Goal: Check status: Check status

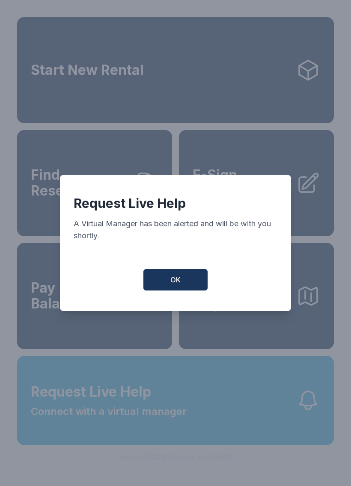
click at [158, 291] on button "OK" at bounding box center [175, 279] width 64 height 21
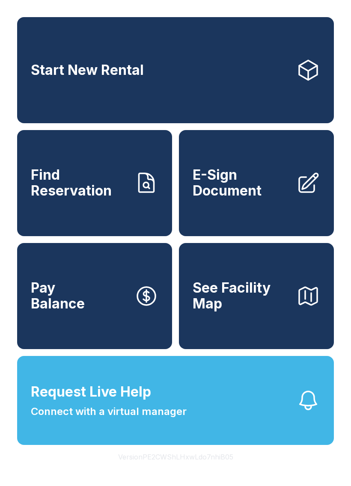
click at [81, 197] on span "Find Reservation" at bounding box center [79, 182] width 97 height 31
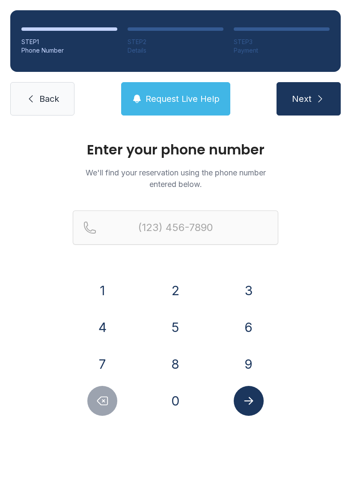
click at [238, 368] on button "9" at bounding box center [249, 364] width 30 height 30
click at [96, 339] on button "4" at bounding box center [102, 328] width 30 height 30
click at [94, 292] on button "1" at bounding box center [102, 291] width 30 height 30
click at [170, 369] on button "8" at bounding box center [176, 364] width 30 height 30
click at [165, 301] on button "2" at bounding box center [176, 291] width 30 height 30
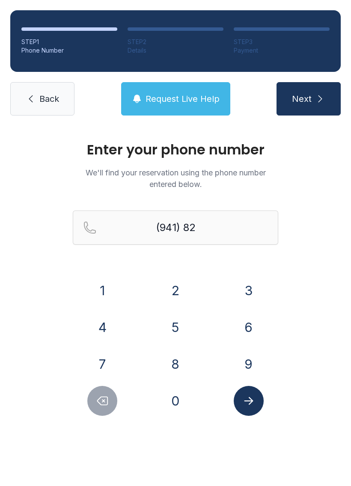
click at [164, 281] on button "2" at bounding box center [176, 291] width 30 height 30
click at [246, 366] on button "9" at bounding box center [249, 364] width 30 height 30
click at [177, 412] on button "0" at bounding box center [176, 401] width 30 height 30
click at [243, 370] on button "9" at bounding box center [249, 364] width 30 height 30
click at [95, 293] on button "1" at bounding box center [102, 291] width 30 height 30
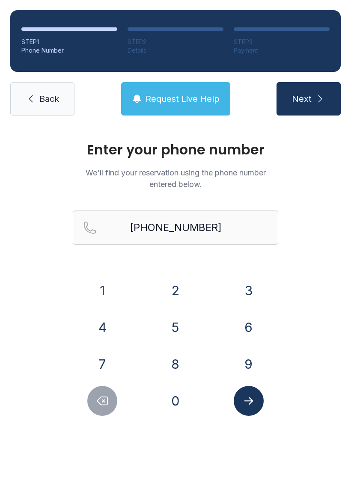
click at [241, 413] on button "Submit lookup form" at bounding box center [249, 401] width 30 height 30
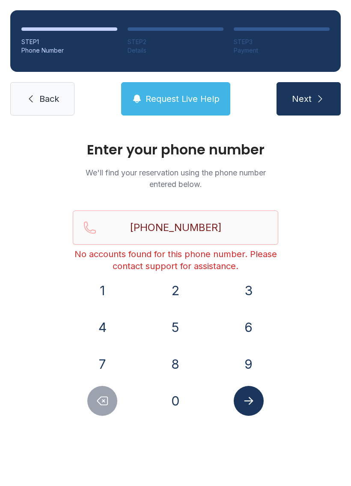
click at [295, 88] on button "Next" at bounding box center [309, 98] width 64 height 33
click at [96, 393] on button "Delete number" at bounding box center [102, 401] width 30 height 30
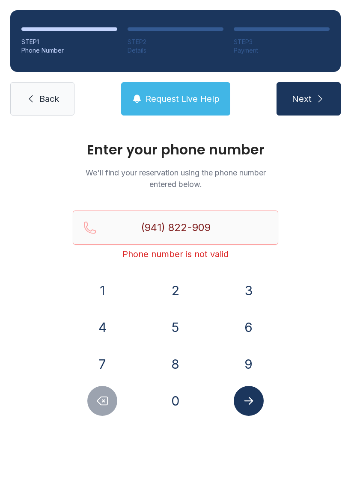
click at [96, 406] on icon "Delete number" at bounding box center [102, 401] width 13 height 13
click at [179, 87] on button "Request Live Help" at bounding box center [175, 98] width 109 height 33
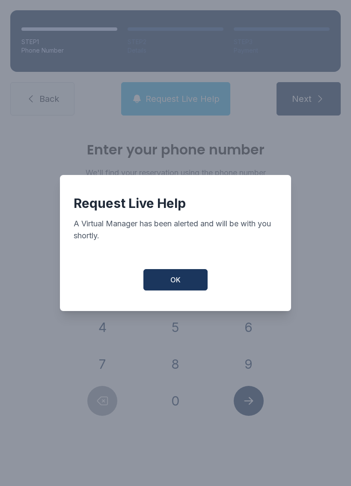
click at [173, 284] on span "OK" at bounding box center [175, 280] width 10 height 10
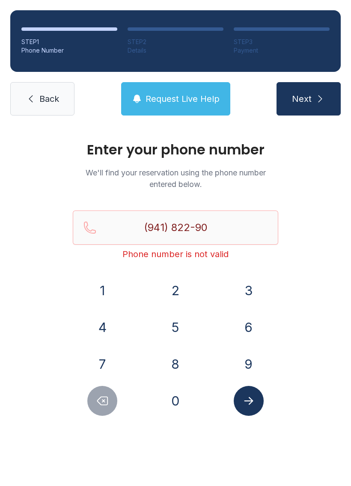
click at [251, 366] on button "9" at bounding box center [249, 364] width 30 height 30
click at [102, 285] on button "1" at bounding box center [102, 291] width 30 height 30
type input "[PHONE_NUMBER]"
click at [248, 404] on icon "Submit lookup form" at bounding box center [248, 401] width 13 height 13
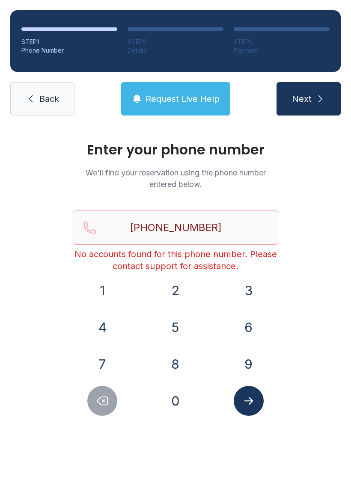
click at [323, 80] on div "STEP 1 Phone Number STEP 2 Details STEP 3 Payment Back Request Live Help Next" at bounding box center [175, 63] width 351 height 126
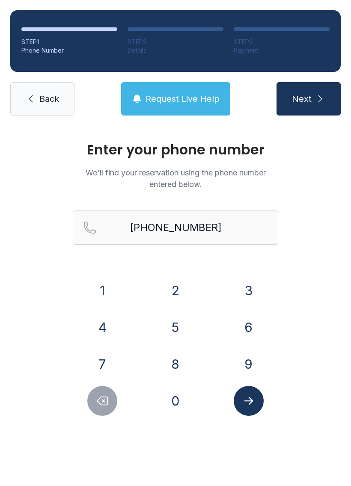
click at [309, 105] on button "Next" at bounding box center [309, 98] width 64 height 33
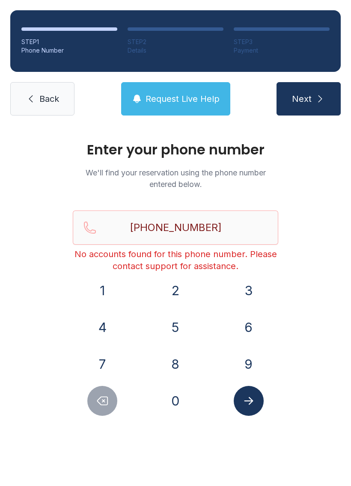
click at [23, 101] on link "Back" at bounding box center [42, 98] width 64 height 33
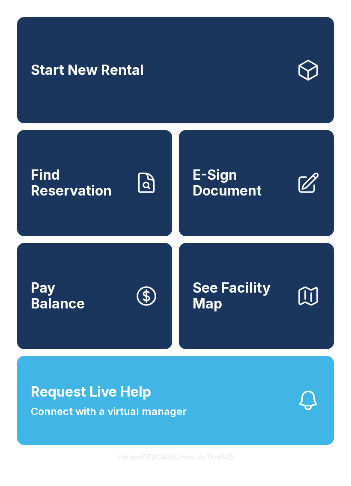
click at [36, 223] on link "Find Reservation" at bounding box center [94, 183] width 155 height 106
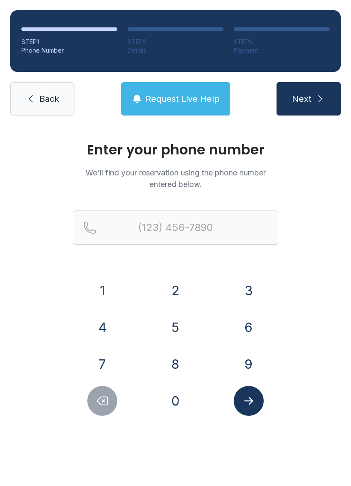
click at [30, 101] on icon at bounding box center [31, 99] width 10 height 10
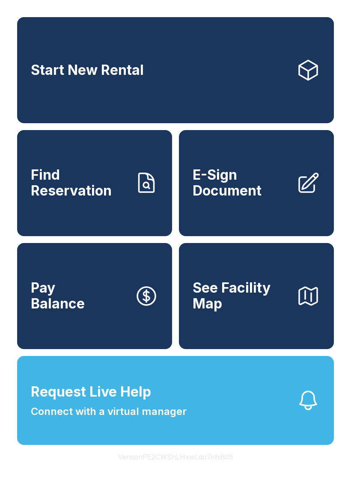
click at [276, 398] on button "Request Live Help Connect with a virtual manager" at bounding box center [175, 400] width 317 height 89
